Goal: Task Accomplishment & Management: Manage account settings

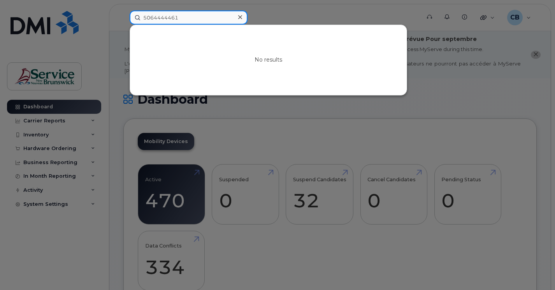
drag, startPoint x: 202, startPoint y: 16, endPoint x: 125, endPoint y: 19, distance: 76.8
click at [125, 19] on div "5064444461 No results" at bounding box center [272, 18] width 298 height 14
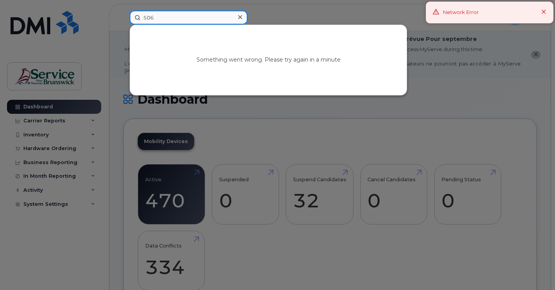
paste input "435-0346"
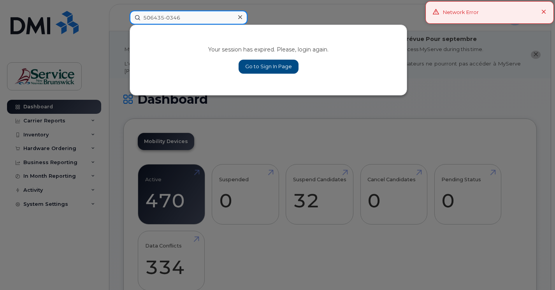
click at [165, 16] on input "506435-0346" at bounding box center [189, 18] width 118 height 14
type input "5064350346"
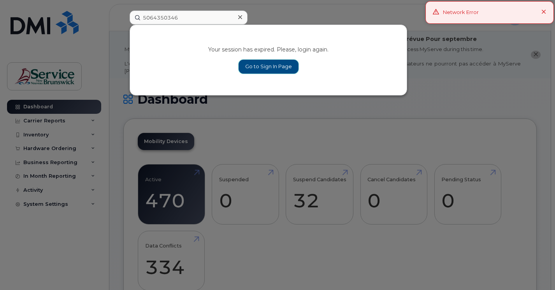
click at [260, 69] on link "Go to Sign In Page" at bounding box center [269, 67] width 60 height 14
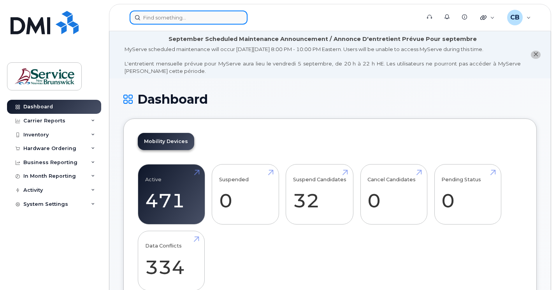
click at [142, 18] on input at bounding box center [189, 18] width 118 height 14
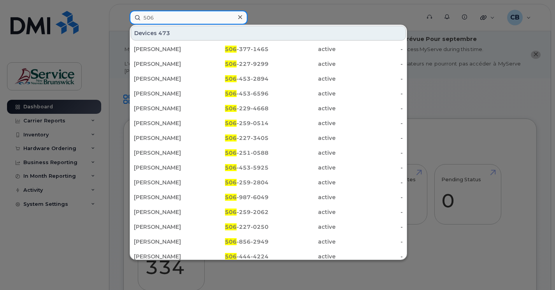
paste input "435-0346"
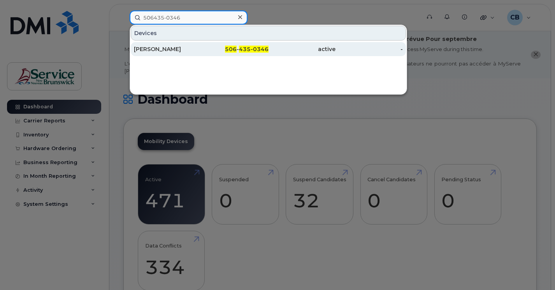
type input "506435-0346"
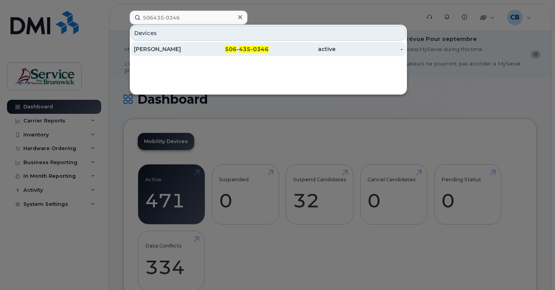
click at [169, 50] on div "Laura Hamper" at bounding box center [167, 49] width 67 height 8
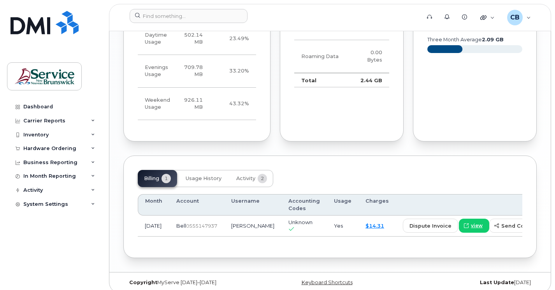
scroll to position [711, 0]
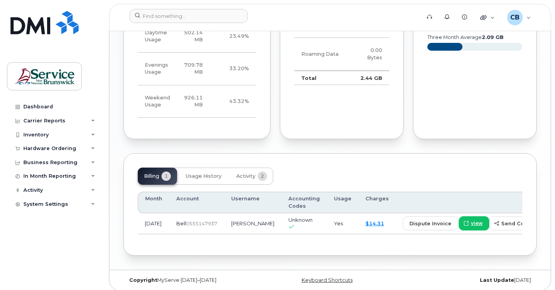
click at [471, 220] on span "view" at bounding box center [477, 223] width 12 height 7
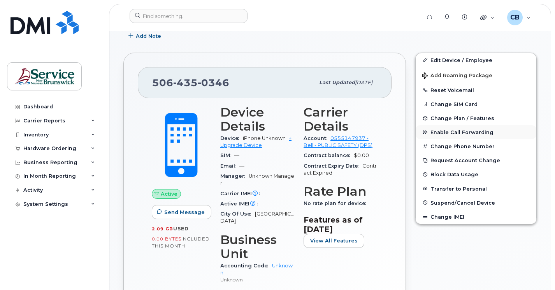
scroll to position [166, 0]
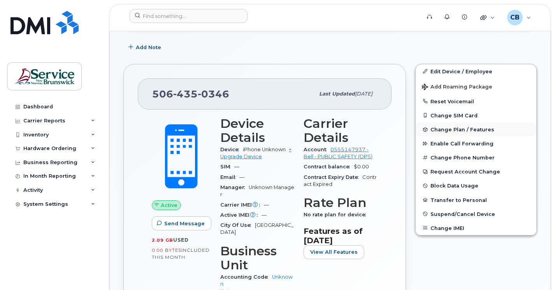
click at [444, 130] on span "Change Plan / Features" at bounding box center [462, 129] width 64 height 6
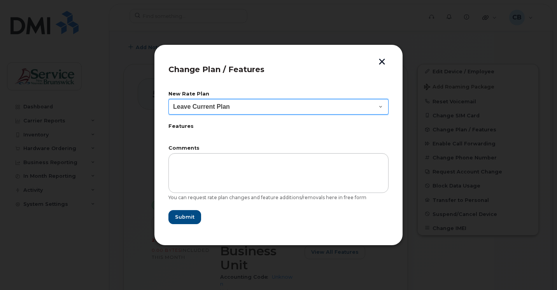
click at [379, 108] on select "Leave Current Plan Corporate Voice GNB BYOD Smartphone Flex 30D" at bounding box center [279, 107] width 220 height 16
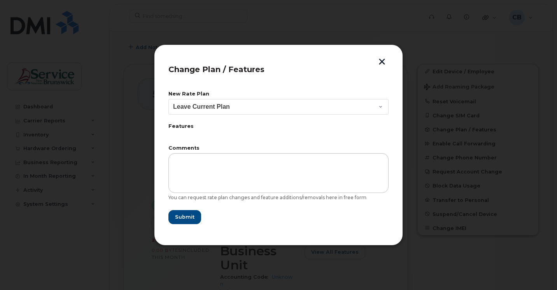
click at [382, 62] on button "button" at bounding box center [382, 62] width 12 height 8
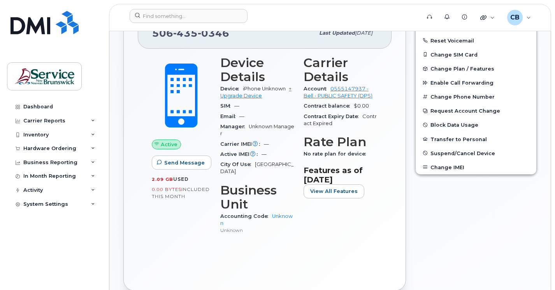
scroll to position [283, 0]
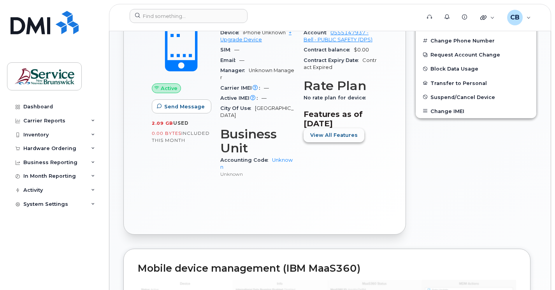
click at [341, 135] on span "View All Features" at bounding box center [333, 134] width 47 height 7
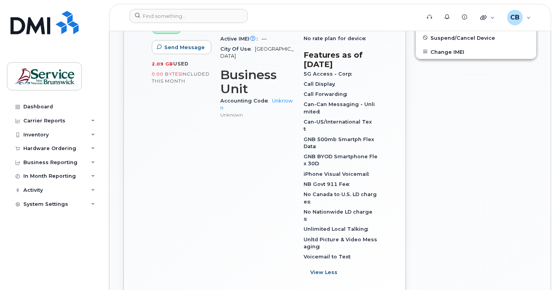
scroll to position [361, 0]
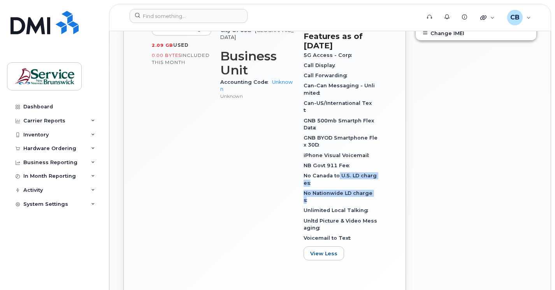
drag, startPoint x: 337, startPoint y: 170, endPoint x: 385, endPoint y: 185, distance: 49.4
click at [385, 185] on div "Active Send Message 2.09 GB  used 0.00 Bytes  included this month Device Detail…" at bounding box center [265, 108] width 254 height 387
drag, startPoint x: 385, startPoint y: 185, endPoint x: 383, endPoint y: 227, distance: 42.5
click at [383, 227] on div "Active Send Message 2.09 GB  used 0.00 Bytes  included this month Device Detail…" at bounding box center [265, 108] width 254 height 387
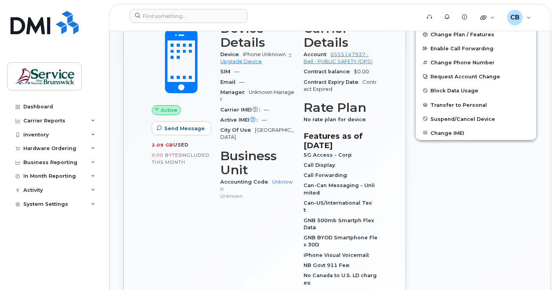
scroll to position [244, 0]
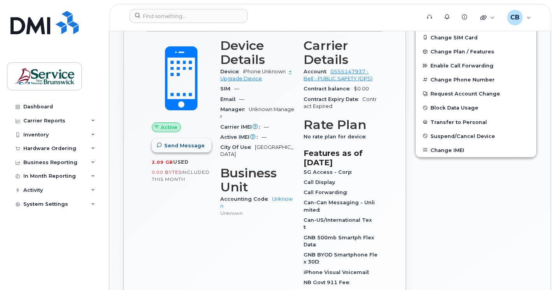
click at [172, 148] on span "Send Message" at bounding box center [184, 145] width 40 height 7
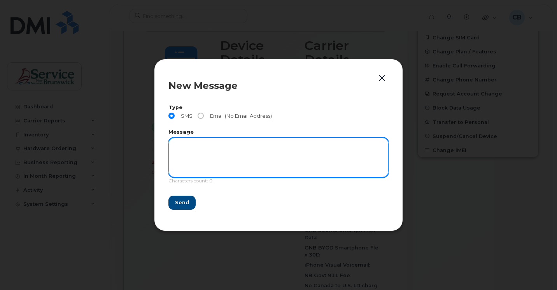
click at [181, 146] on textarea at bounding box center [279, 157] width 220 height 40
type textarea "Laura, can you text me back if you receive this. It is from Bernie"
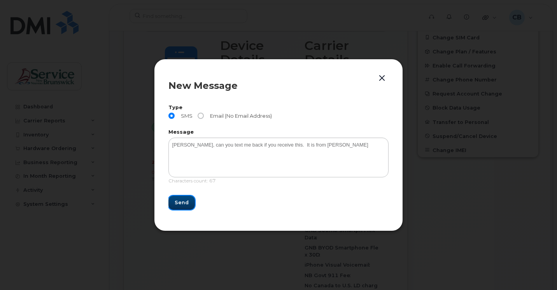
click at [187, 206] on button "Send" at bounding box center [182, 202] width 26 height 14
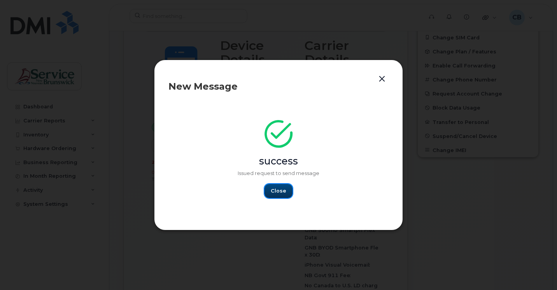
click at [288, 191] on button "Close" at bounding box center [279, 191] width 28 height 14
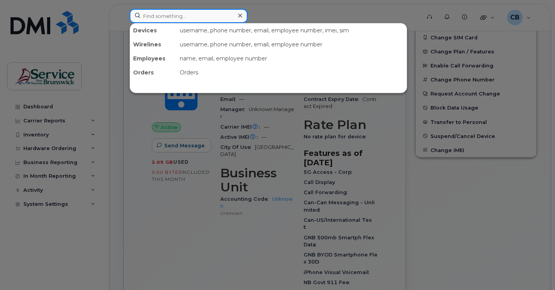
click at [161, 16] on input at bounding box center [189, 16] width 118 height 14
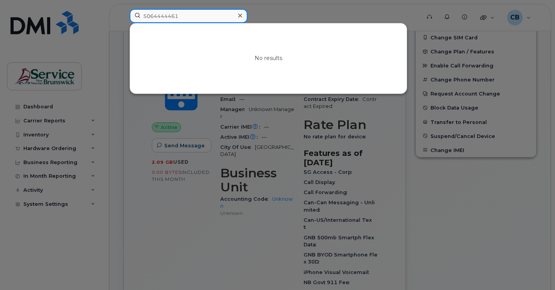
drag, startPoint x: 182, startPoint y: 12, endPoint x: 144, endPoint y: 14, distance: 38.2
click at [144, 14] on input "5064444461" at bounding box center [189, 16] width 118 height 14
click at [159, 224] on div at bounding box center [277, 145] width 555 height 290
drag, startPoint x: 195, startPoint y: 20, endPoint x: 130, endPoint y: 18, distance: 64.7
click at [130, 18] on input "5064444461" at bounding box center [189, 16] width 118 height 14
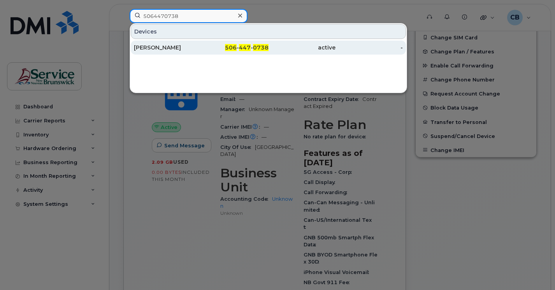
type input "5064470738"
click at [152, 47] on div "Brian Brown" at bounding box center [167, 48] width 67 height 8
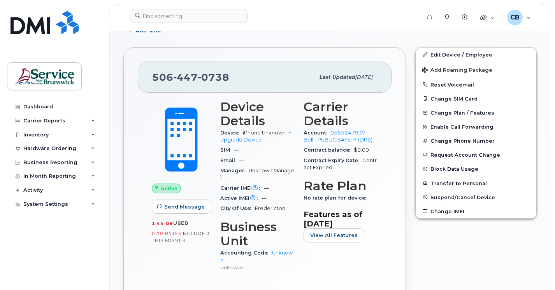
scroll to position [195, 0]
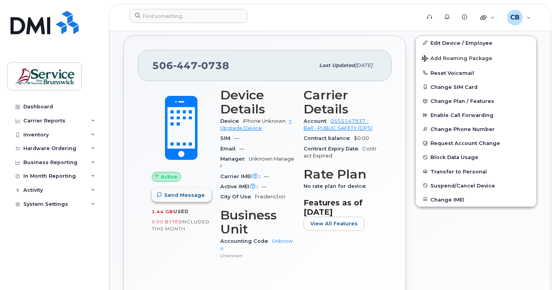
click at [172, 193] on span "Send Message" at bounding box center [184, 194] width 40 height 7
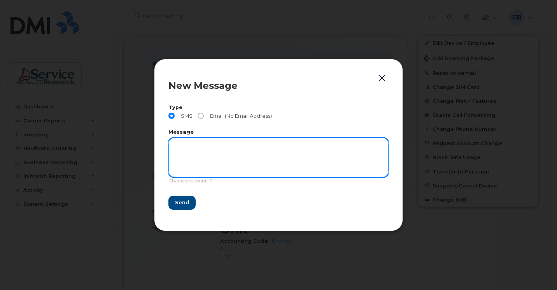
click at [178, 146] on textarea at bounding box center [279, 157] width 220 height 40
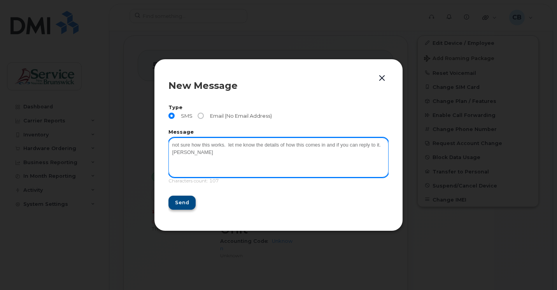
type textarea "not sure how this works. let me know the details of how this comes in and if yo…"
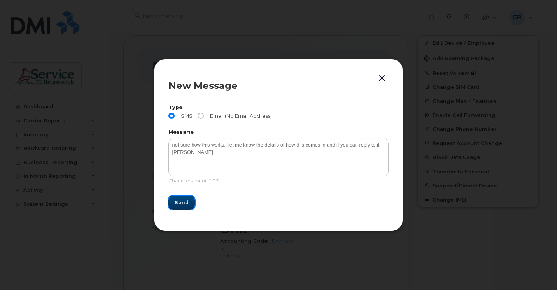
click at [191, 200] on button "Send" at bounding box center [182, 202] width 26 height 14
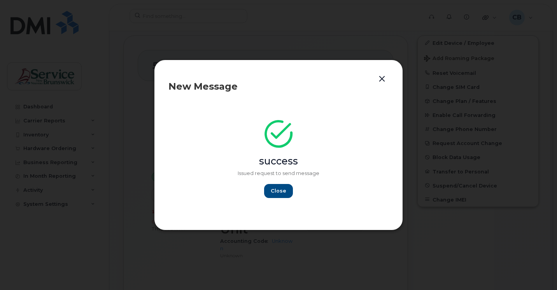
click at [385, 79] on button "button" at bounding box center [382, 79] width 12 height 11
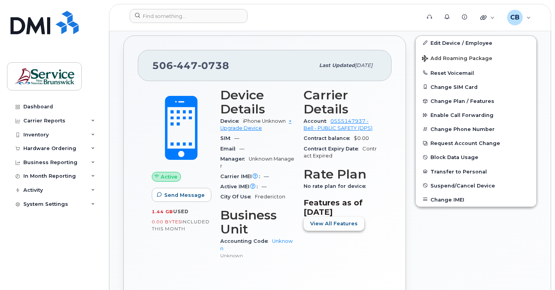
click at [319, 227] on span "View All Features" at bounding box center [333, 223] width 47 height 7
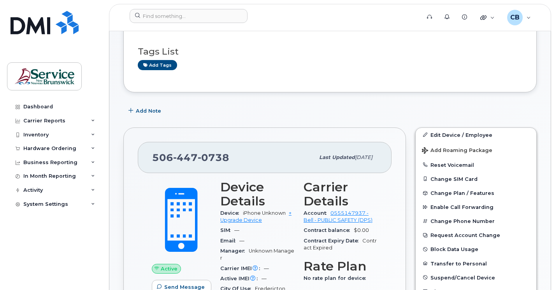
scroll to position [117, 0]
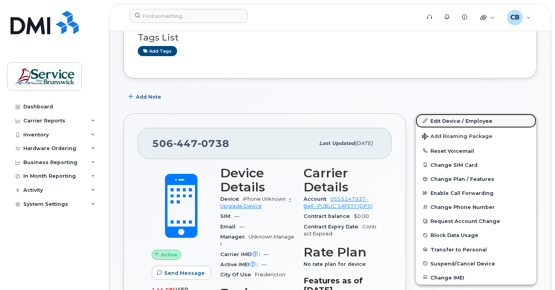
click at [479, 119] on link "Edit Device / Employee" at bounding box center [476, 121] width 121 height 14
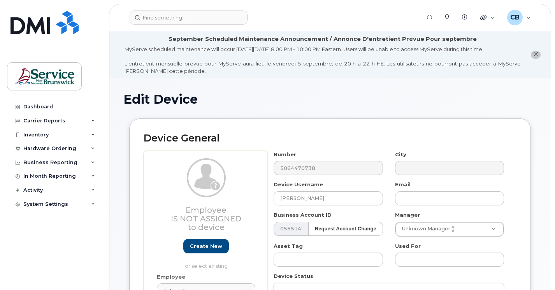
select select "34535605"
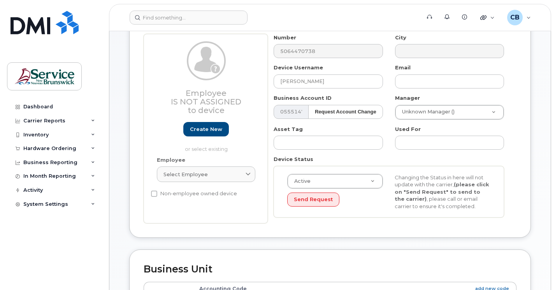
scroll to position [156, 0]
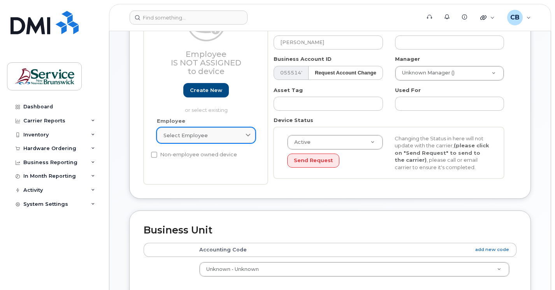
click at [238, 139] on link "Select employee" at bounding box center [206, 135] width 98 height 16
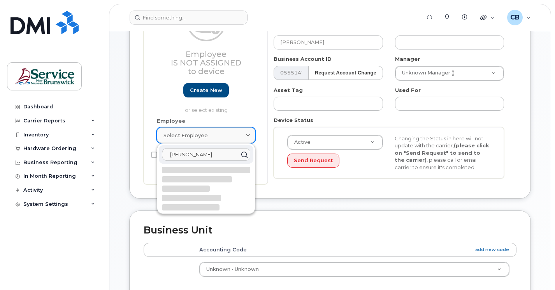
type input "[PERSON_NAME]"
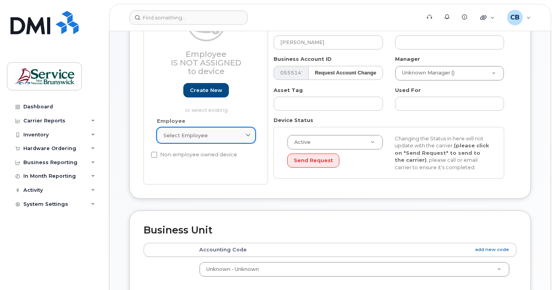
type input "Saving..."
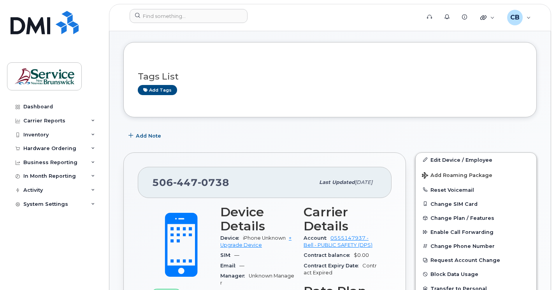
scroll to position [39, 0]
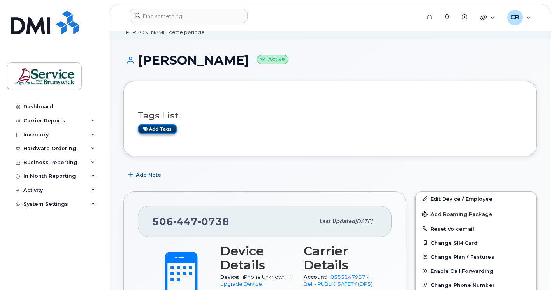
click at [161, 132] on link "Add tags" at bounding box center [157, 129] width 39 height 10
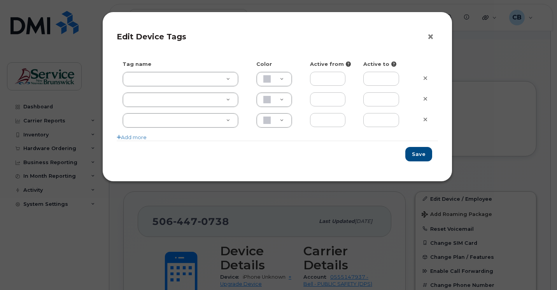
click at [431, 37] on button "×" at bounding box center [432, 37] width 11 height 12
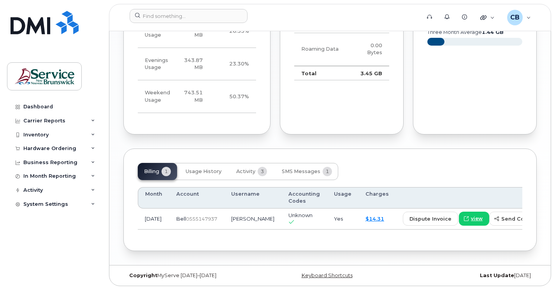
scroll to position [711, 0]
click at [471, 218] on span "view" at bounding box center [477, 218] width 12 height 7
click at [550, 216] on span "print" at bounding box center [556, 218] width 12 height 7
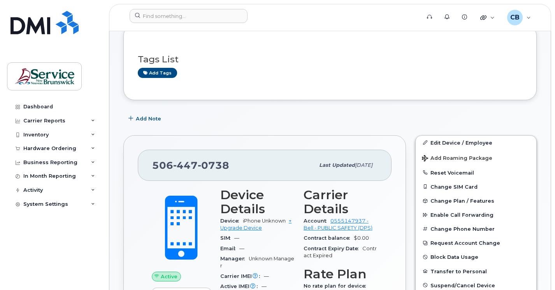
scroll to position [88, 0]
